Goal: Information Seeking & Learning: Understand process/instructions

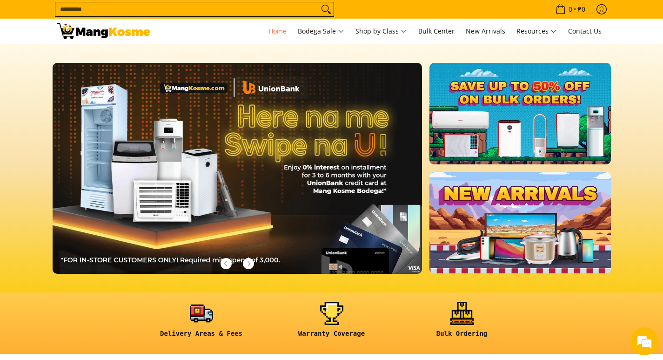
click at [115, 28] on img at bounding box center [103, 31] width 93 height 16
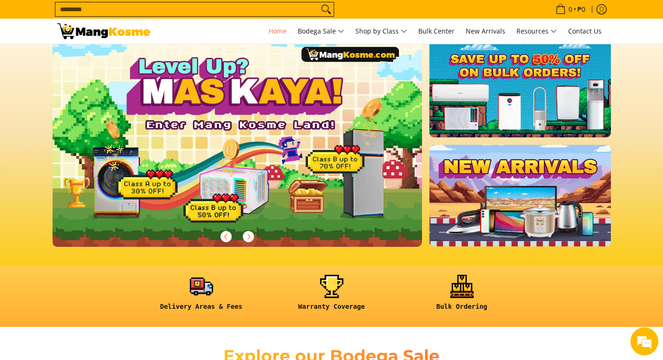
scroll to position [47, 0]
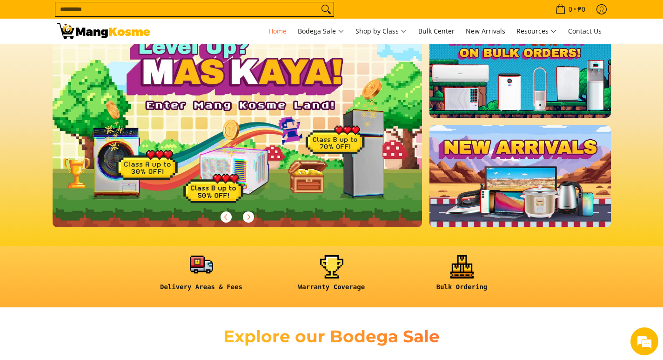
click at [200, 268] on link at bounding box center [201, 276] width 121 height 43
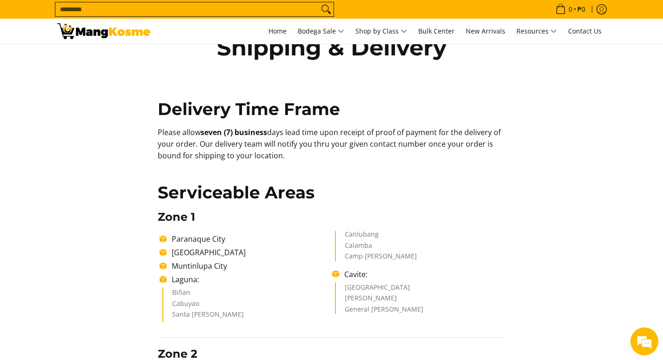
scroll to position [47, 0]
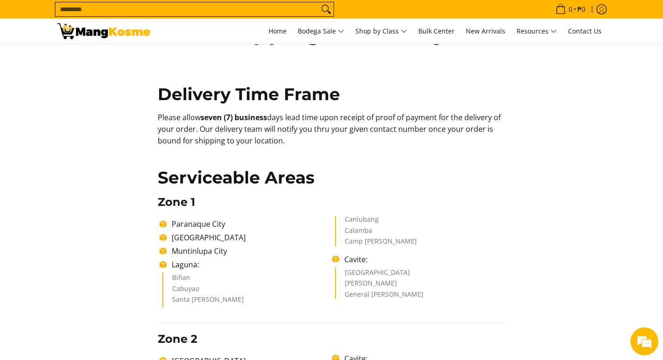
drag, startPoint x: 198, startPoint y: 287, endPoint x: 192, endPoint y: 288, distance: 6.1
click at [193, 288] on li "Cabuyao" at bounding box center [247, 290] width 151 height 11
click at [186, 285] on li "Cabuyao" at bounding box center [247, 290] width 151 height 11
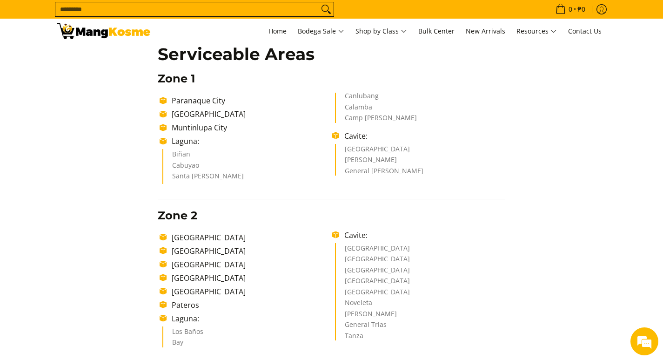
scroll to position [186, 0]
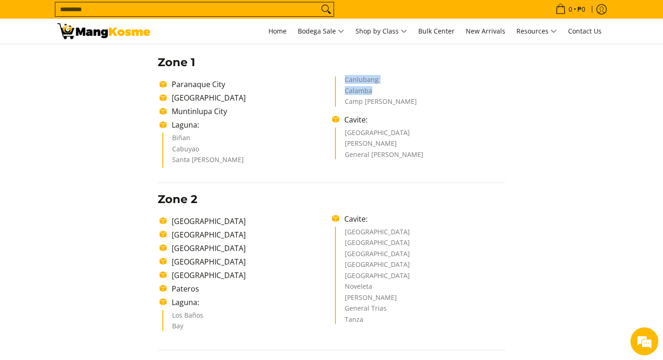
drag, startPoint x: 376, startPoint y: 89, endPoint x: 344, endPoint y: 86, distance: 32.2
click at [344, 86] on ul "Biñan Cabuyao Santa Rosa Canlubang Calamba Camp Vincente Lim" at bounding box center [333, 121] width 343 height 91
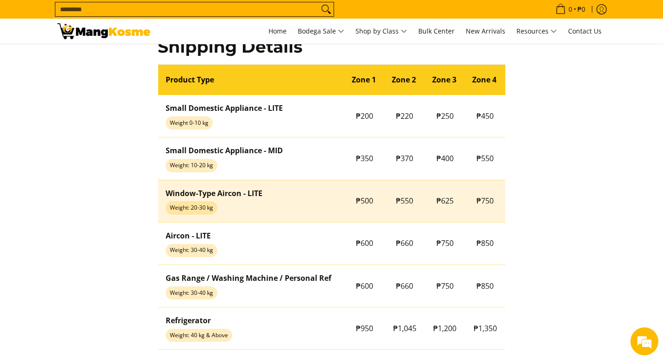
scroll to position [744, 0]
